Goal: Find specific page/section: Find specific page/section

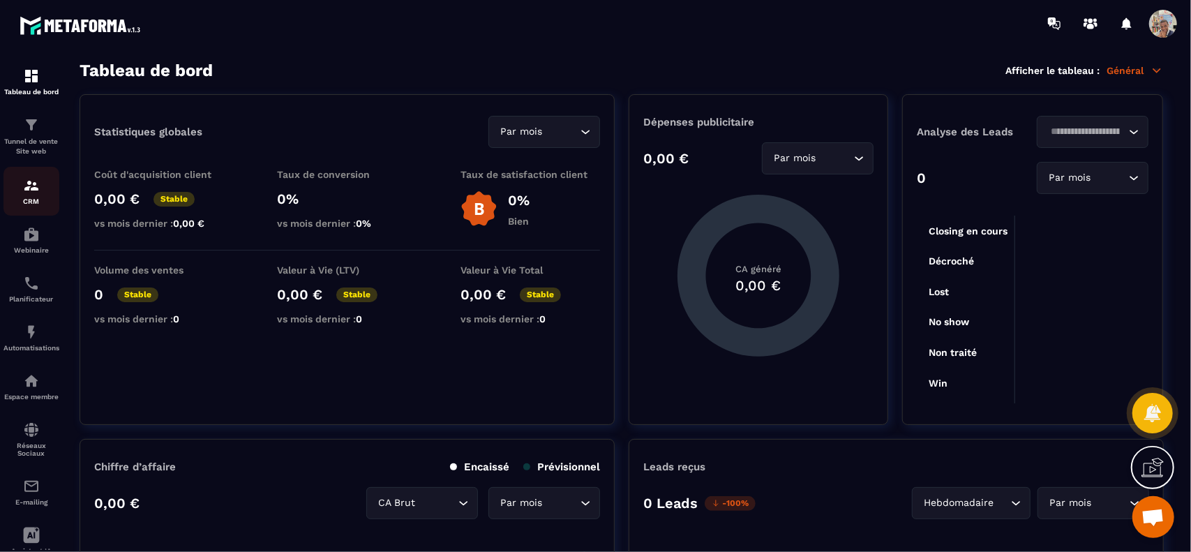
click at [40, 189] on div "CRM" at bounding box center [31, 191] width 56 height 28
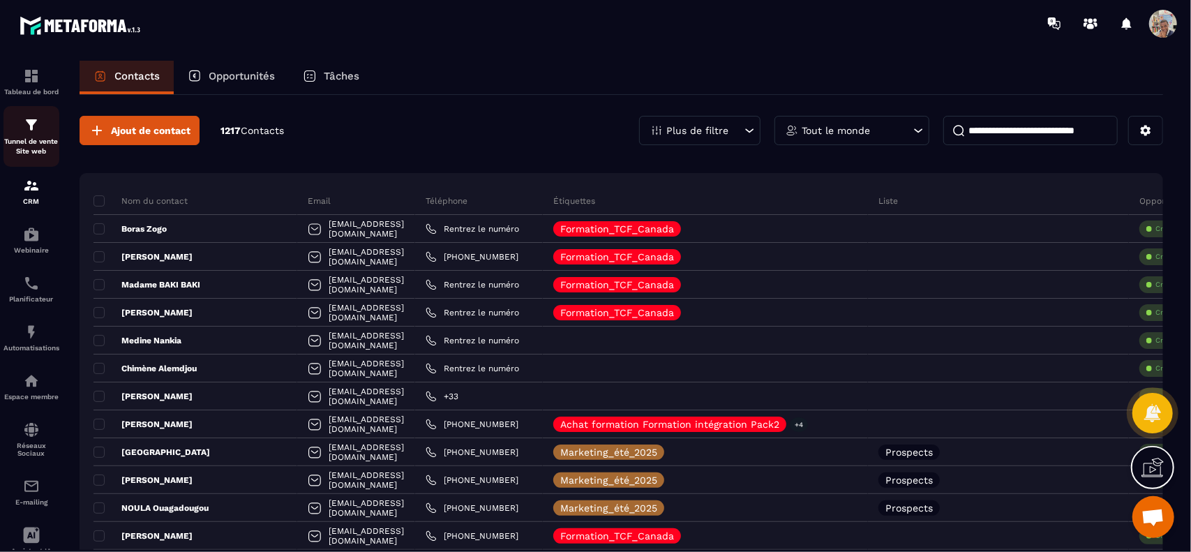
click at [35, 139] on p "Tunnel de vente Site web" at bounding box center [31, 147] width 56 height 20
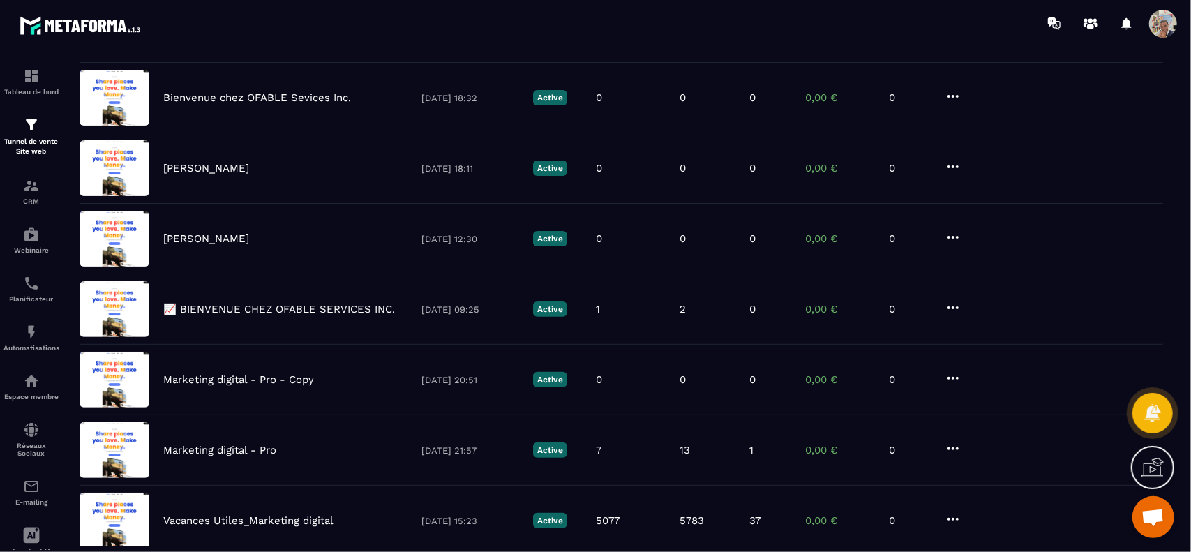
scroll to position [197, 0]
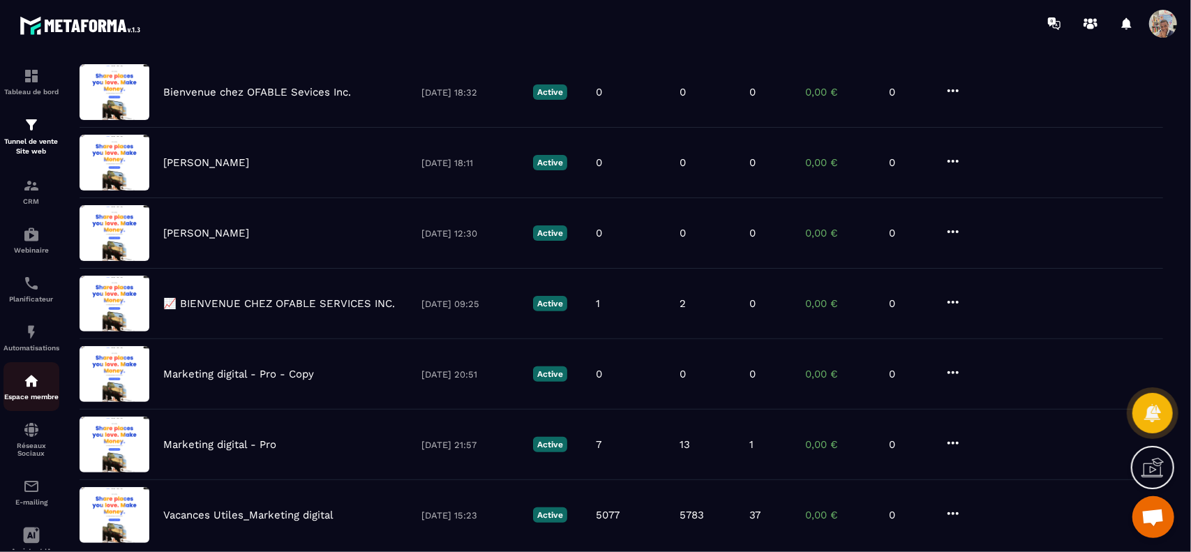
click at [33, 382] on img at bounding box center [31, 381] width 17 height 17
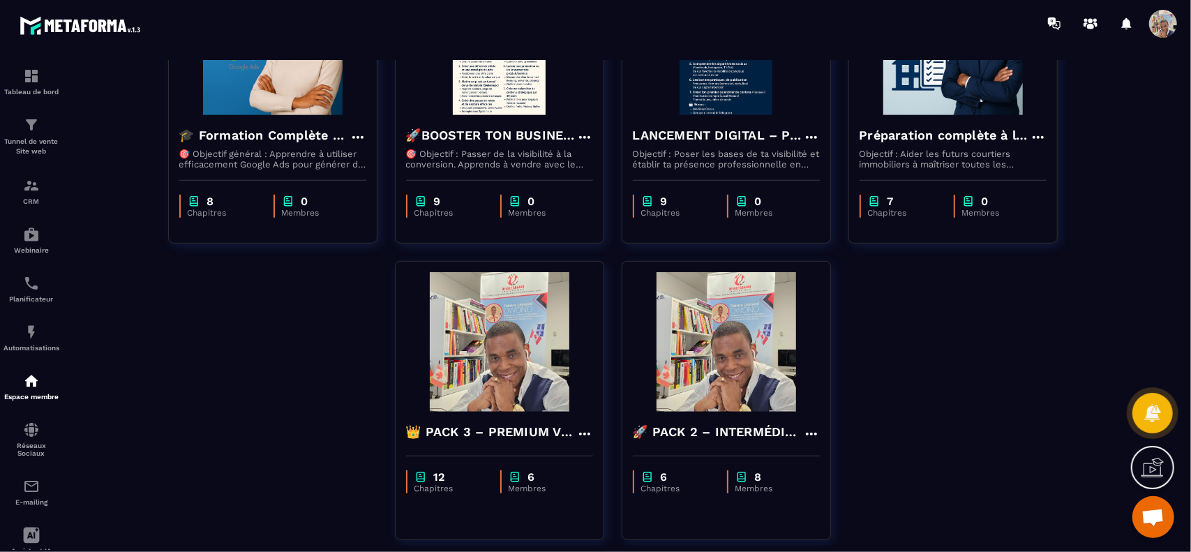
scroll to position [562, 0]
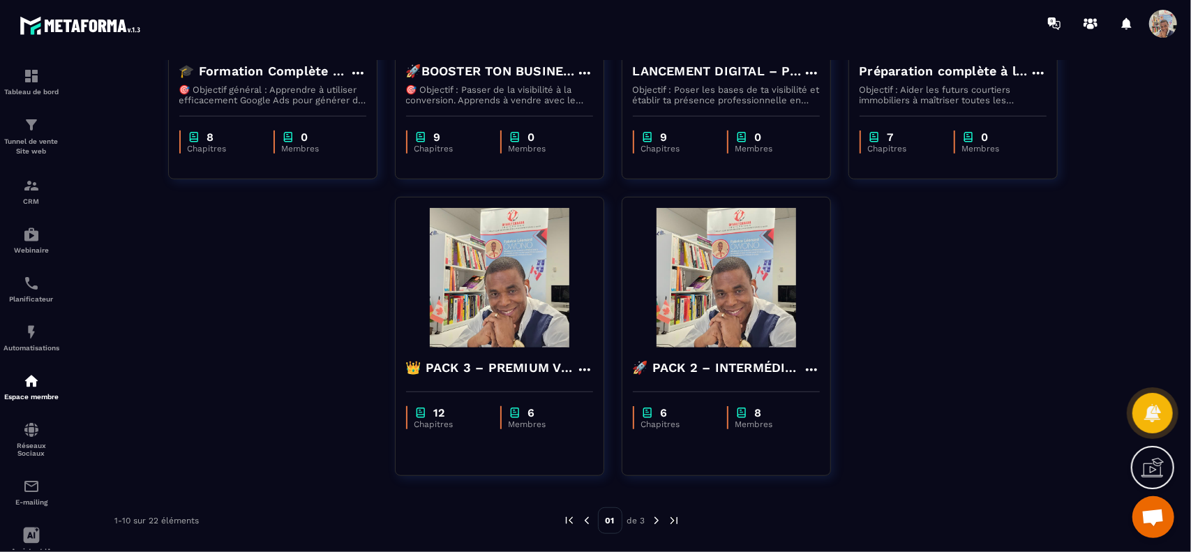
click at [277, 191] on link "🎓 Formation Complète Google Ads – Maîtriser la publicité sur Google pour propul…" at bounding box center [281, 48] width 227 height 297
